Goal: Find specific page/section: Find specific page/section

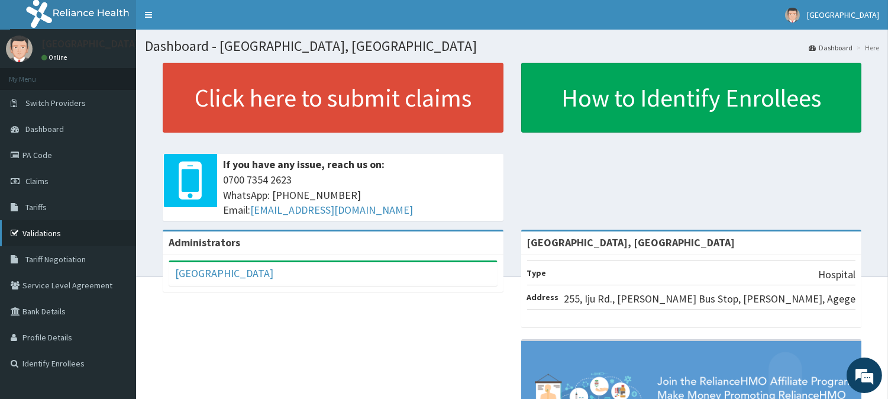
click at [52, 236] on link "Validations" at bounding box center [68, 233] width 136 height 26
click at [58, 227] on link "Validations" at bounding box center [68, 233] width 136 height 26
